Goal: Information Seeking & Learning: Learn about a topic

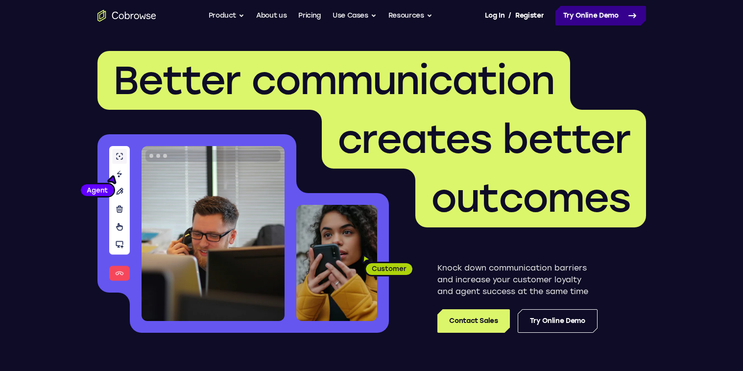
click at [629, 18] on icon at bounding box center [633, 16] width 12 height 12
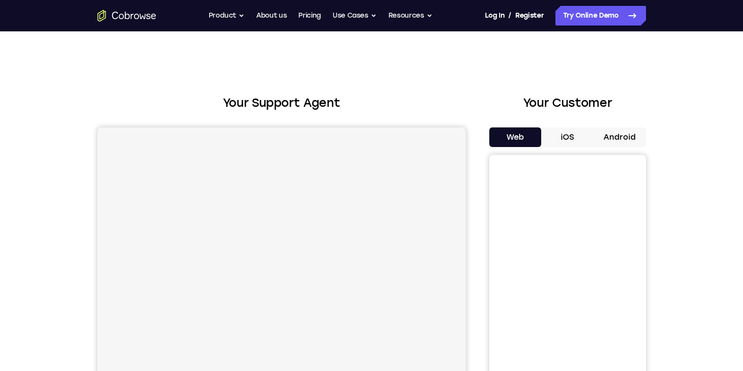
click at [576, 137] on button "iOS" at bounding box center [567, 137] width 52 height 20
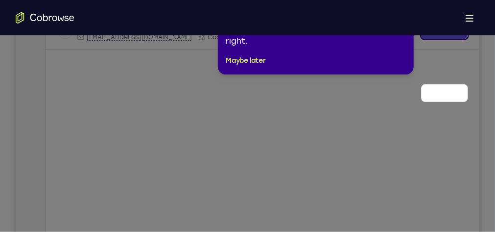
scroll to position [104, 0]
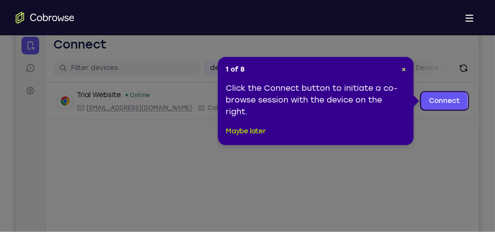
click at [256, 131] on button "Maybe later" at bounding box center [246, 131] width 40 height 12
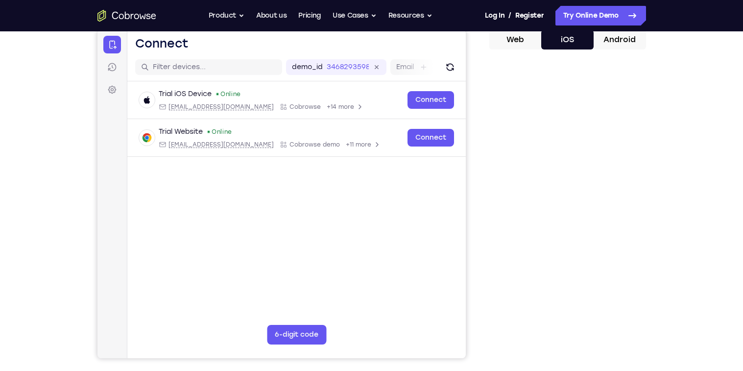
scroll to position [99, 0]
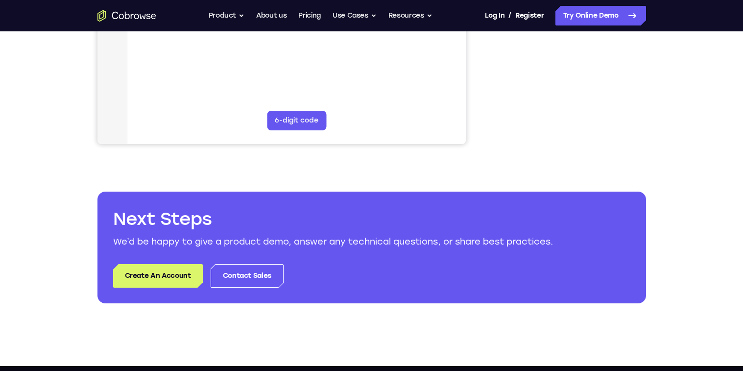
click at [582, 334] on div "Your Support Agent Your Customer Web iOS Android Next Steps We’d be happy to gi…" at bounding box center [371, 43] width 627 height 646
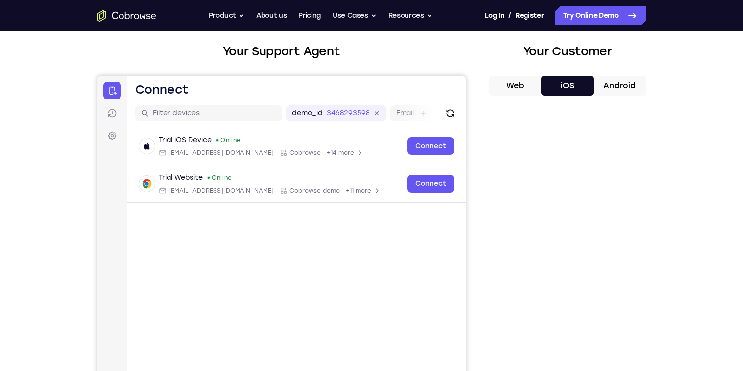
scroll to position [50, 0]
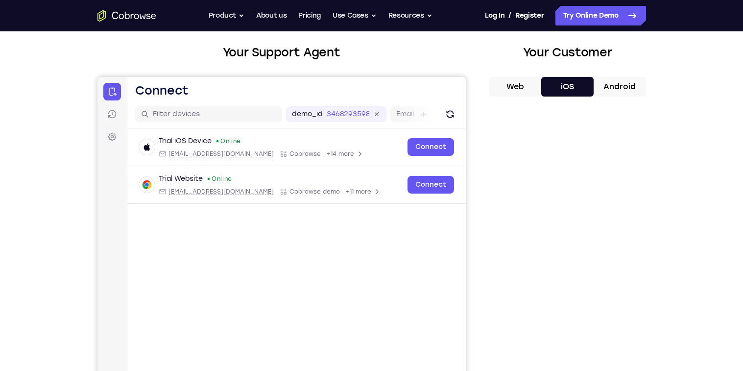
click at [613, 80] on button "Android" at bounding box center [620, 87] width 52 height 20
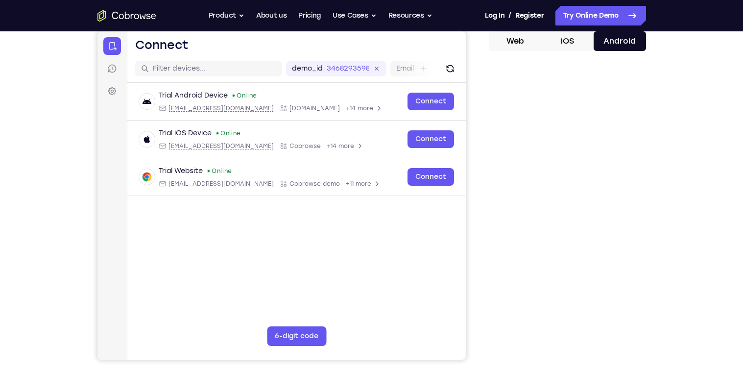
scroll to position [97, 0]
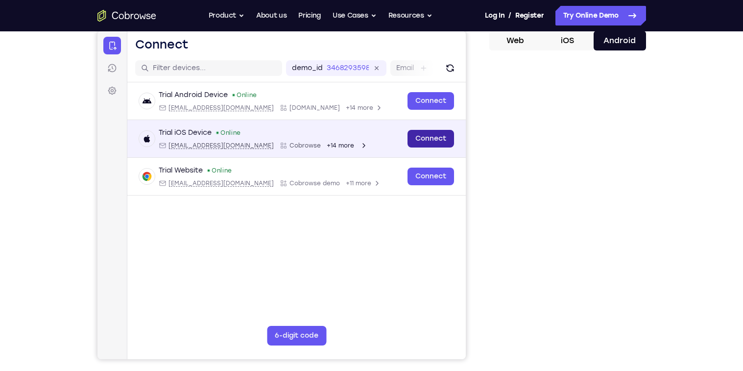
click at [431, 134] on link "Connect" at bounding box center [430, 139] width 47 height 18
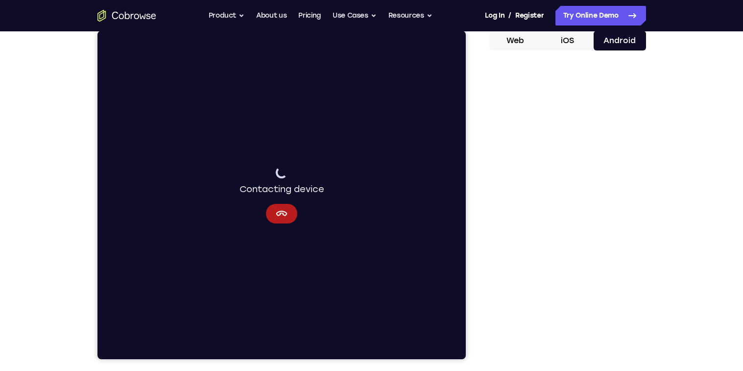
click at [577, 38] on button "iOS" at bounding box center [567, 41] width 52 height 20
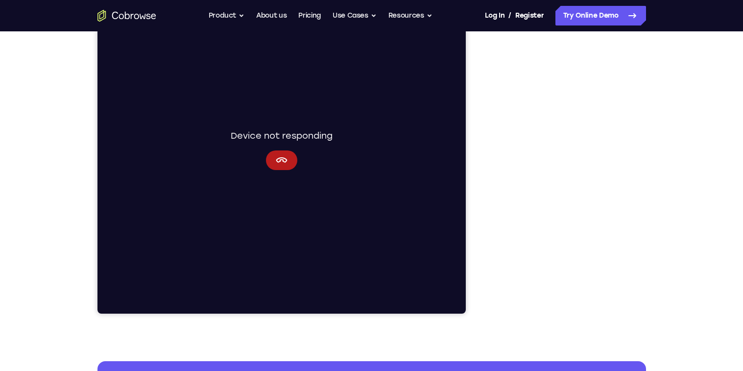
scroll to position [137, 0]
